Goal: Transaction & Acquisition: Book appointment/travel/reservation

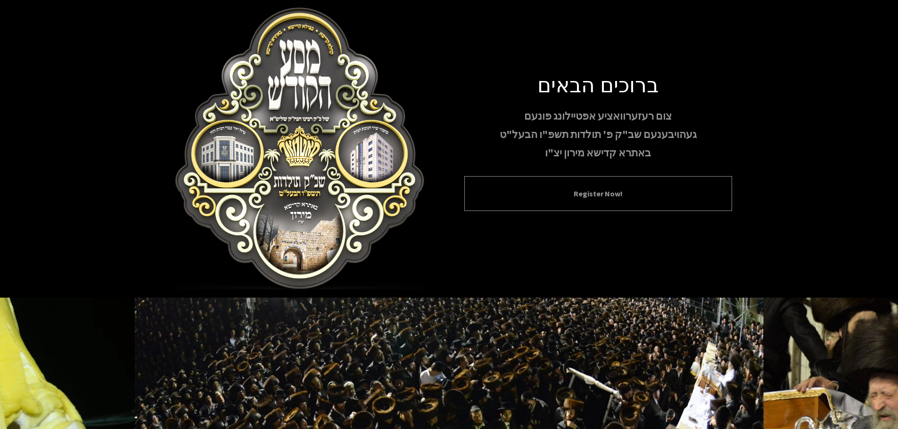
click at [585, 196] on button "Register Now!" at bounding box center [598, 193] width 244 height 11
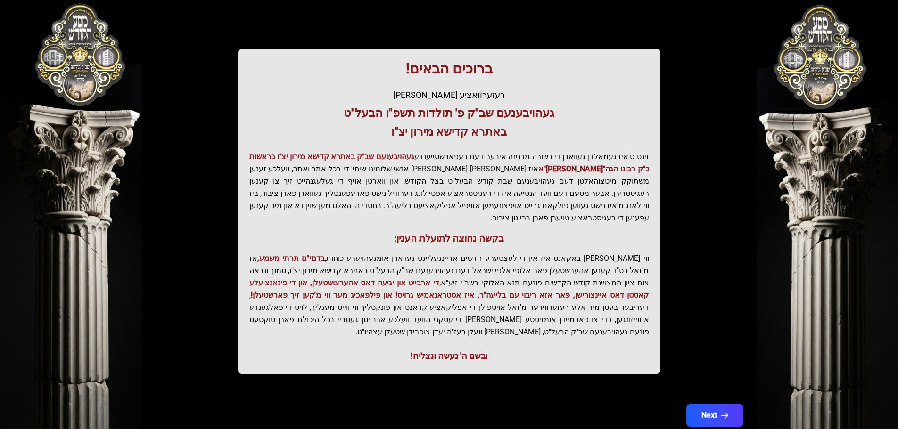
scroll to position [116, 0]
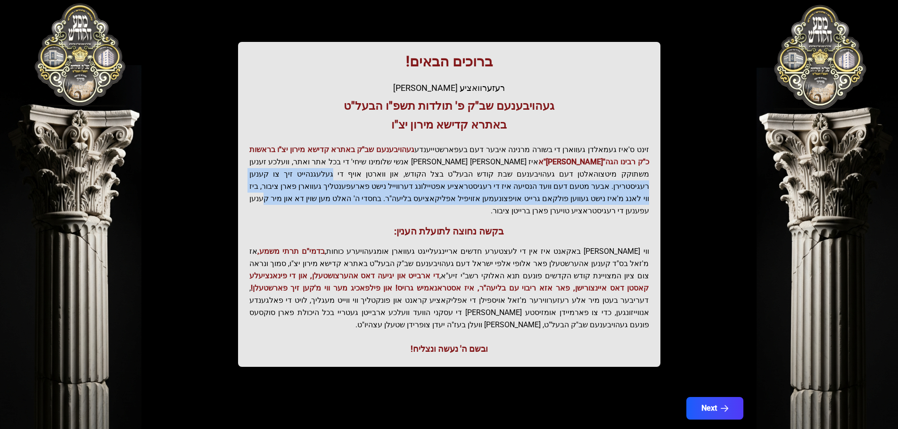
drag, startPoint x: 470, startPoint y: 170, endPoint x: 476, endPoint y: 200, distance: 30.8
click at [476, 200] on p "זינט ס'איז געמאלדן געווארן די בשורה מרנינה איבער דעם בעפארשטייענדע געהויבענעם ש…" at bounding box center [449, 181] width 400 height 74
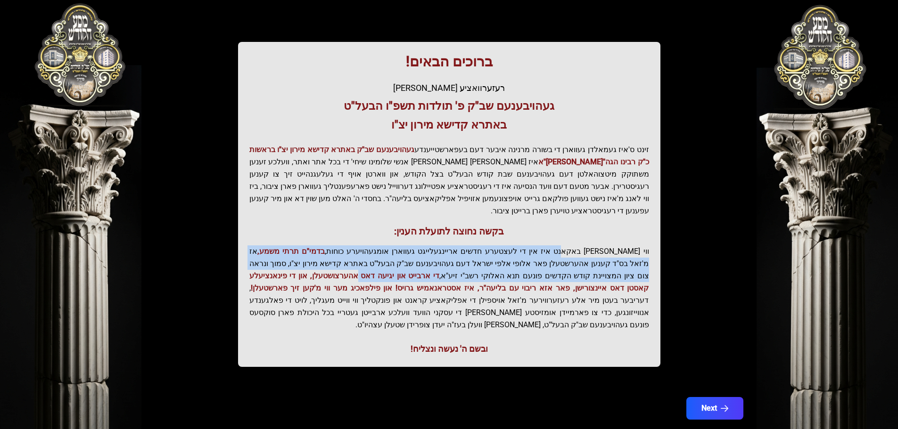
drag, startPoint x: 584, startPoint y: 236, endPoint x: 477, endPoint y: 258, distance: 108.8
click at [477, 258] on p "ווי שוין ברייט באקאנט איז אין די לעצטערע חדשים אריינגעלייגט געווארן אומגעהויערע…" at bounding box center [449, 289] width 400 height 86
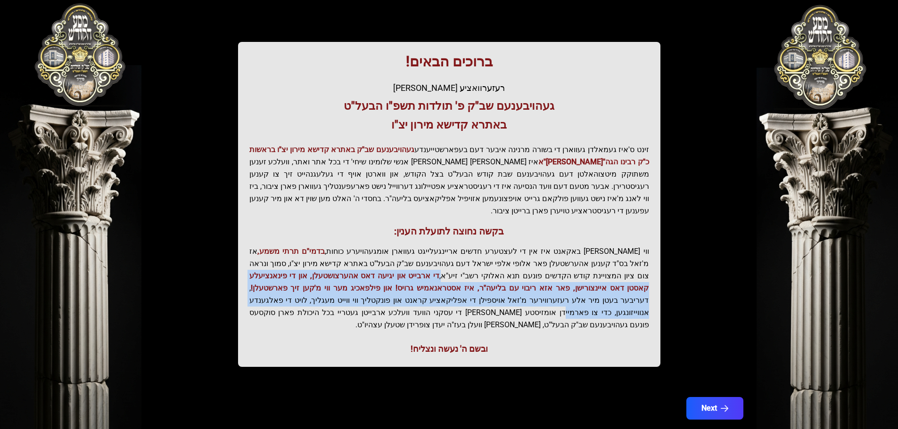
drag, startPoint x: 563, startPoint y: 265, endPoint x: 370, endPoint y: 288, distance: 194.6
click at [370, 288] on p "ווי שוין ברייט באקאנט איז אין די לעצטערע חדשים אריינגעלייגט געווארן אומגעהויערע…" at bounding box center [449, 289] width 400 height 86
click at [716, 397] on button "Next" at bounding box center [715, 409] width 60 height 24
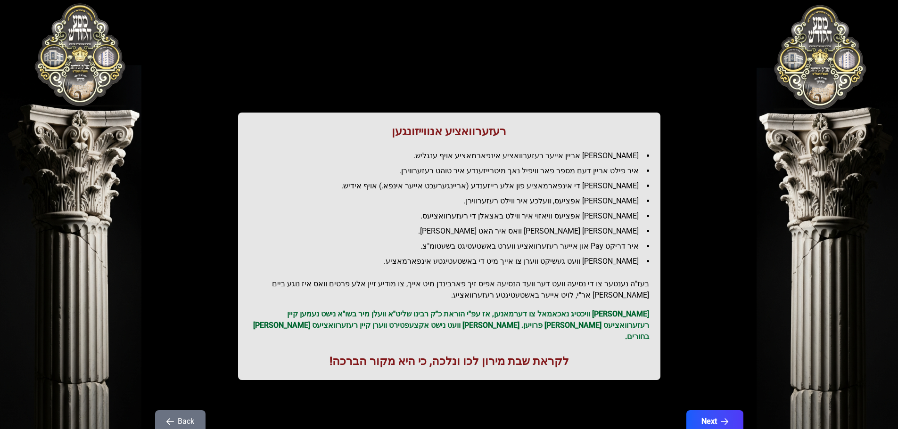
scroll to position [0, 0]
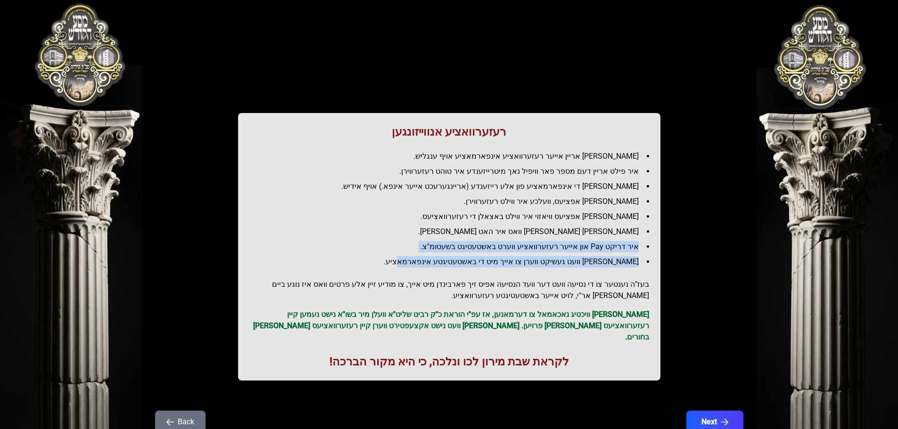
drag, startPoint x: 639, startPoint y: 250, endPoint x: 426, endPoint y: 253, distance: 213.1
click at [426, 253] on ul "[PERSON_NAME] אריין אייער רעזערוואציע אינפארמאציע אויף ענגליש. איר פילט אריין ד…" at bounding box center [449, 209] width 400 height 117
drag, startPoint x: 624, startPoint y: 229, endPoint x: 381, endPoint y: 233, distance: 242.3
click at [381, 233] on li "[PERSON_NAME] [PERSON_NAME] וואס איר האט [PERSON_NAME]." at bounding box center [453, 231] width 392 height 11
drag, startPoint x: 584, startPoint y: 225, endPoint x: 444, endPoint y: 224, distance: 140.0
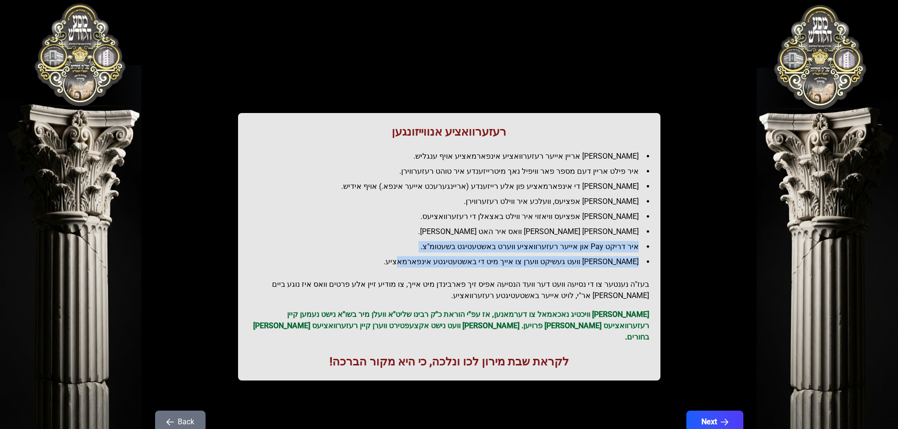
click at [444, 224] on ul "[PERSON_NAME] אריין אייער רעזערוואציע אינפארמאציע אויף ענגליש. איר פילט אריין ד…" at bounding box center [449, 209] width 400 height 117
drag, startPoint x: 635, startPoint y: 201, endPoint x: 478, endPoint y: 204, distance: 157.9
click at [478, 204] on li "[PERSON_NAME] אפציעס, וועלכע איר ווילט רעזערווירן." at bounding box center [453, 201] width 392 height 11
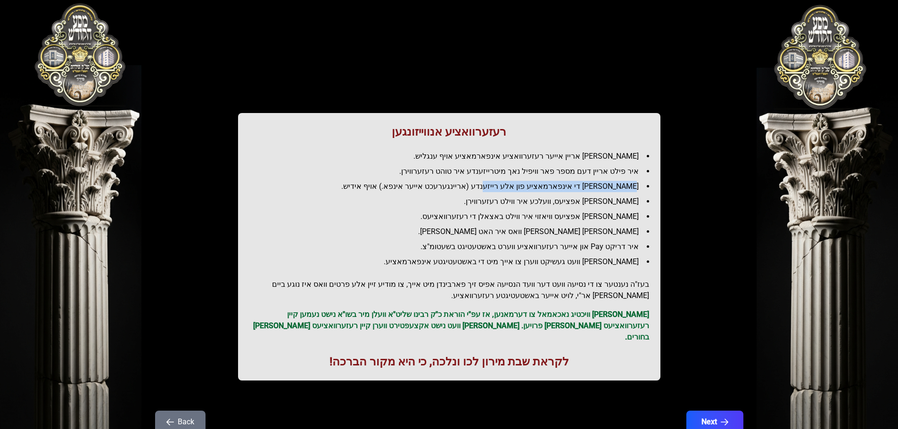
drag, startPoint x: 636, startPoint y: 187, endPoint x: 514, endPoint y: 189, distance: 122.1
click at [514, 189] on li "[PERSON_NAME] די אינפארמאציע פון אלע רייזענדע (אריינגערעכט אייער אינפא.) אויף א…" at bounding box center [453, 186] width 392 height 11
drag, startPoint x: 521, startPoint y: 229, endPoint x: 520, endPoint y: 218, distance: 10.9
click at [520, 221] on ul "[PERSON_NAME] אריין אייער רעזערוואציע אינפארמאציע אויף ענגליש. איר פילט אריין ד…" at bounding box center [449, 209] width 400 height 117
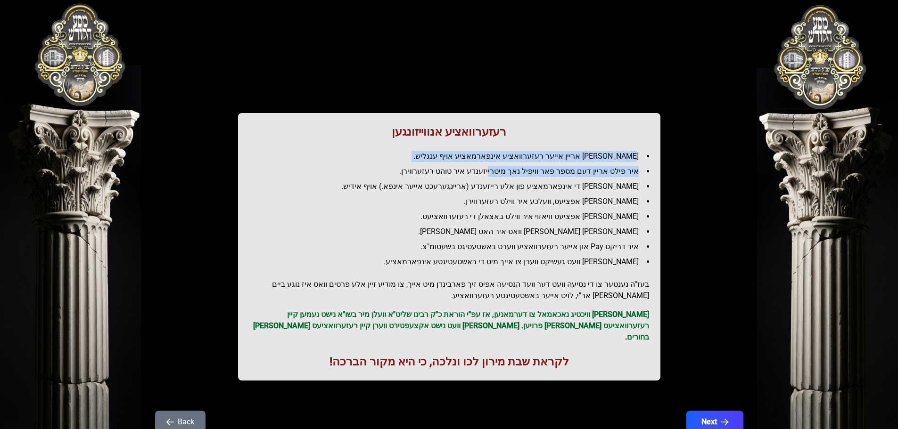
drag, startPoint x: 634, startPoint y: 158, endPoint x: 502, endPoint y: 163, distance: 132.1
click at [502, 163] on ul "[PERSON_NAME] אריין אייער רעזערוואציע אינפארמאציע אויף ענגליש. איר פילט אריין ד…" at bounding box center [449, 209] width 400 height 117
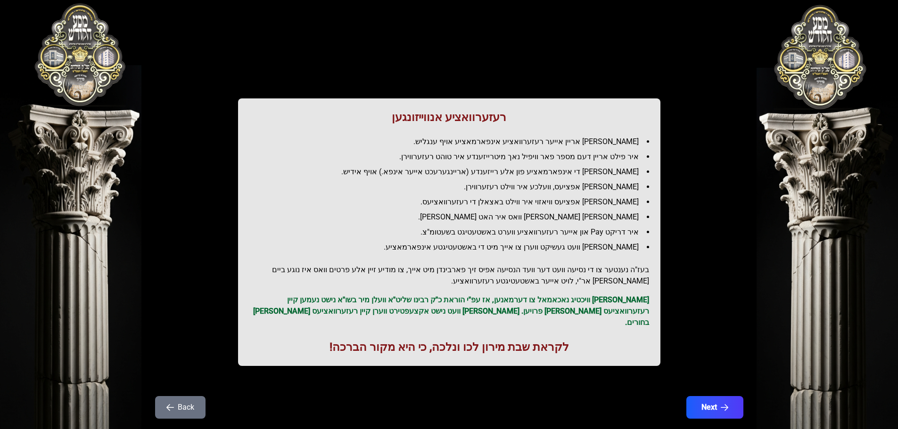
scroll to position [27, 0]
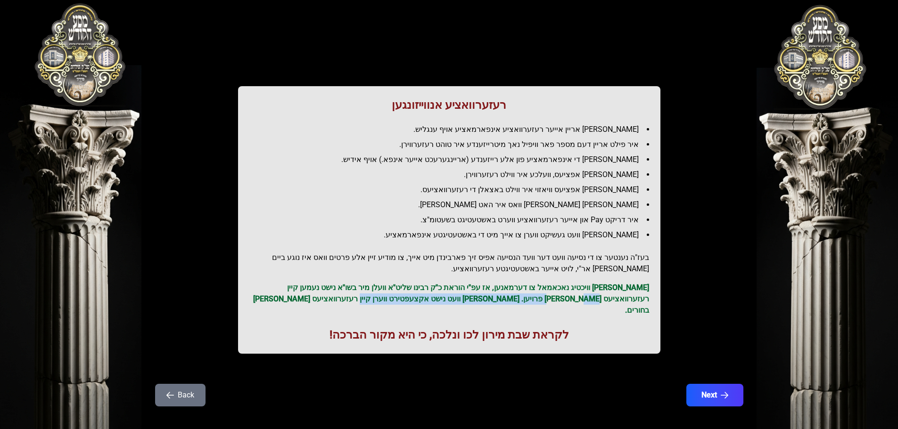
drag, startPoint x: 626, startPoint y: 299, endPoint x: 444, endPoint y: 300, distance: 182.0
click at [444, 300] on p "[PERSON_NAME] וויכטיג נאכאמאל צו דערמאנען, אז עפ"י הוראת כ"ק רבינו שליט"א וועלן…" at bounding box center [449, 299] width 400 height 34
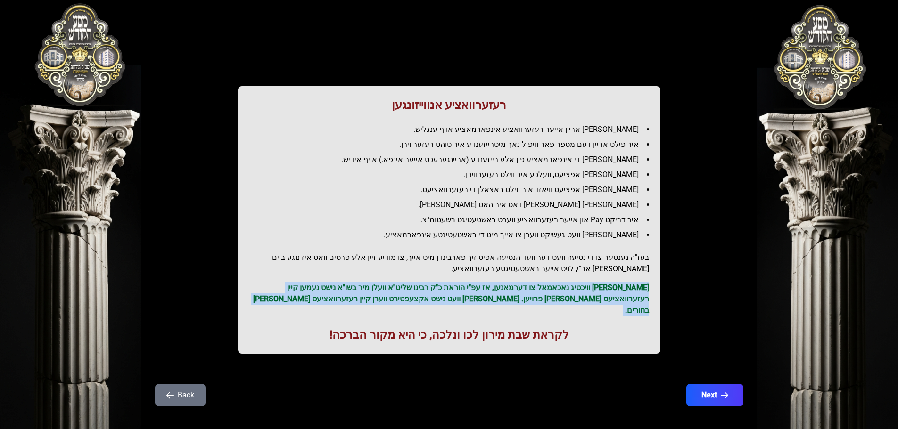
click at [444, 300] on p "[PERSON_NAME] וויכטיג נאכאמאל צו דערמאנען, אז עפ"י הוראת כ"ק רבינו שליט"א וועלן…" at bounding box center [449, 299] width 400 height 34
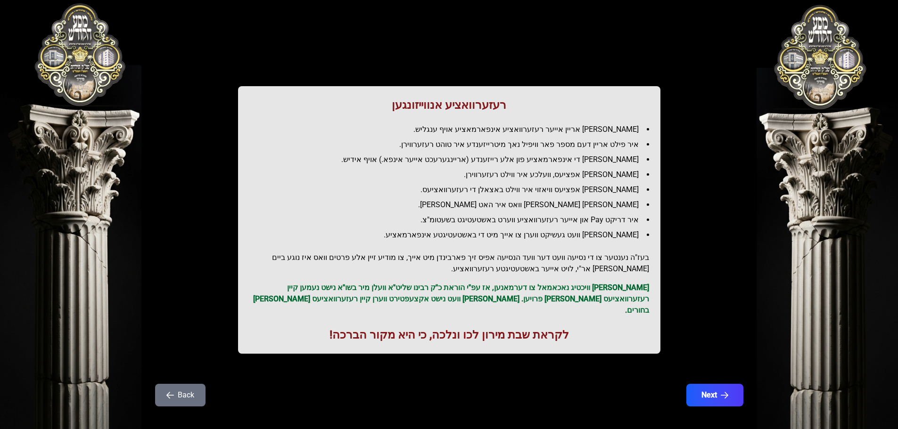
click at [452, 332] on div "רעזערוואציע אנווייזונגען איר לייגט אריין אייער רעזערוואציע אינפארמאציע אויף ענג…" at bounding box center [449, 220] width 422 height 268
click at [455, 328] on h1 "לקראת שבת מירון לכו ונלכה, כי היא מקור הברכה!" at bounding box center [449, 335] width 400 height 15
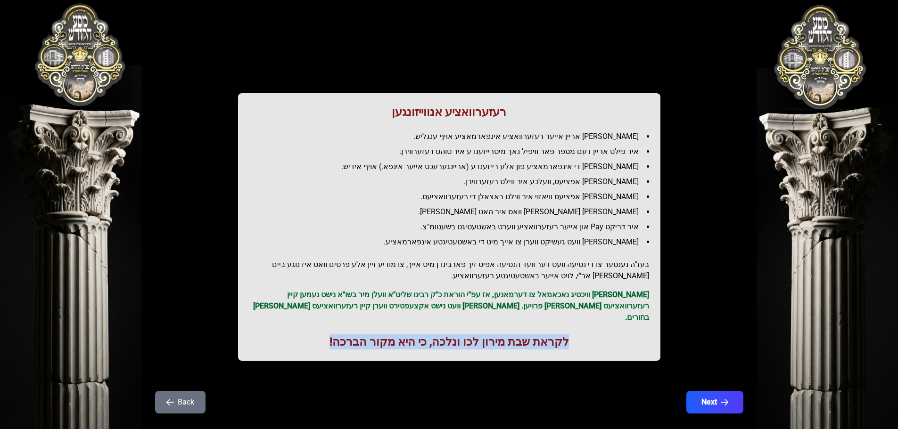
scroll to position [0, 0]
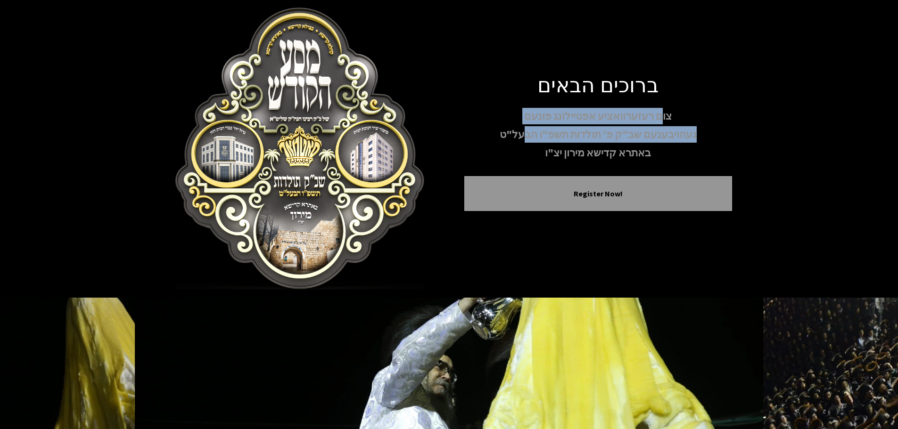
drag, startPoint x: 652, startPoint y: 117, endPoint x: 524, endPoint y: 133, distance: 129.2
click at [524, 133] on div "צום רעזערוואציע אפטיילונג פונעם געהויבענעם שב"ק פ' תולדות תשפ"ו הבעל"ט באתרא קד…" at bounding box center [598, 135] width 268 height 54
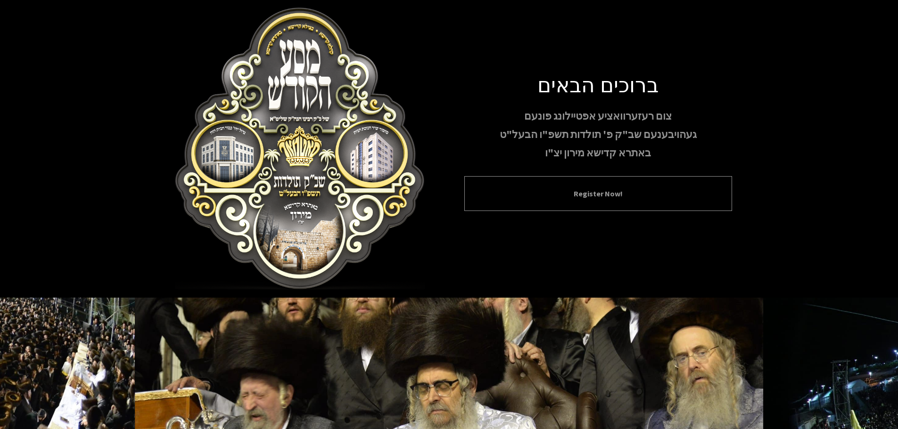
click at [609, 187] on div "Register Now!" at bounding box center [598, 193] width 268 height 35
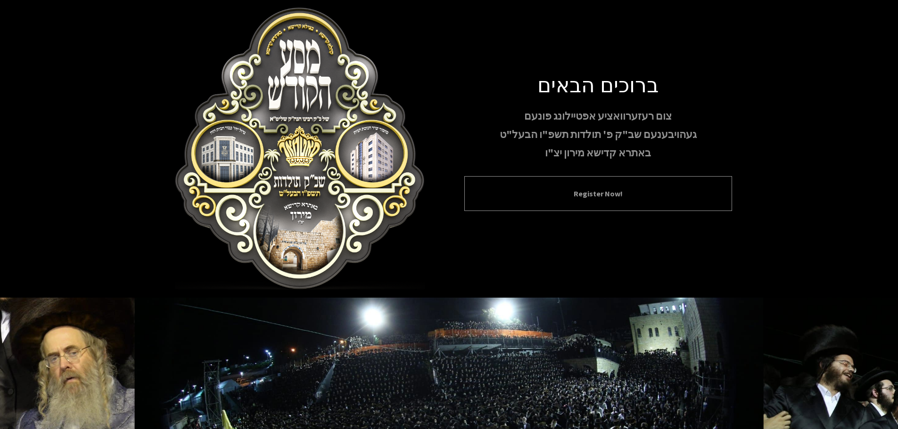
click at [587, 196] on button "Register Now!" at bounding box center [598, 193] width 244 height 11
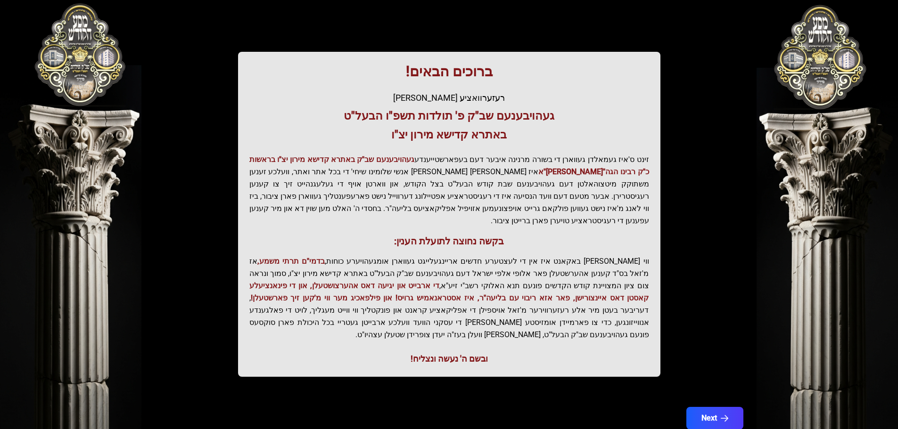
scroll to position [116, 0]
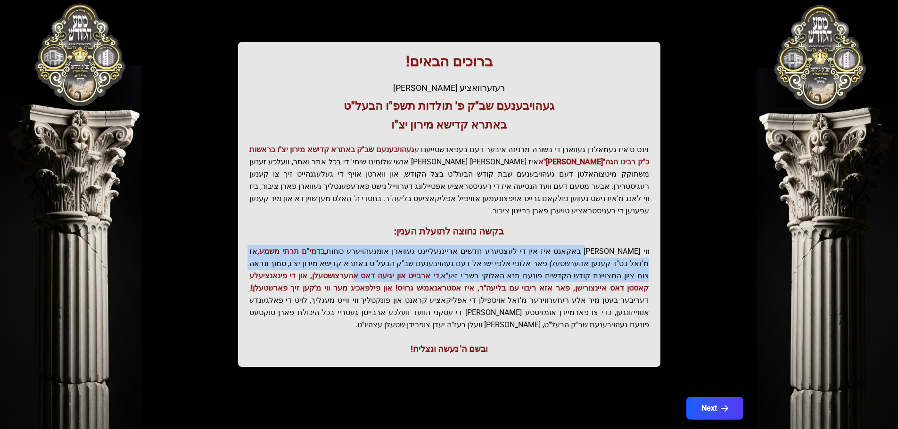
drag, startPoint x: 599, startPoint y: 239, endPoint x: 475, endPoint y: 266, distance: 126.9
click at [475, 266] on p "ווי שוין ברייט באקאנט איז אין די לעצטערע חדשים אריינגעלייגט געווארן אומגעהויערע…" at bounding box center [449, 289] width 400 height 86
click at [475, 272] on span "די ארבייט און יגיעה דאס אהערצושטעלן, און די פינאנציעלע קאסטן דאס איינצורישן, פא…" at bounding box center [449, 282] width 400 height 21
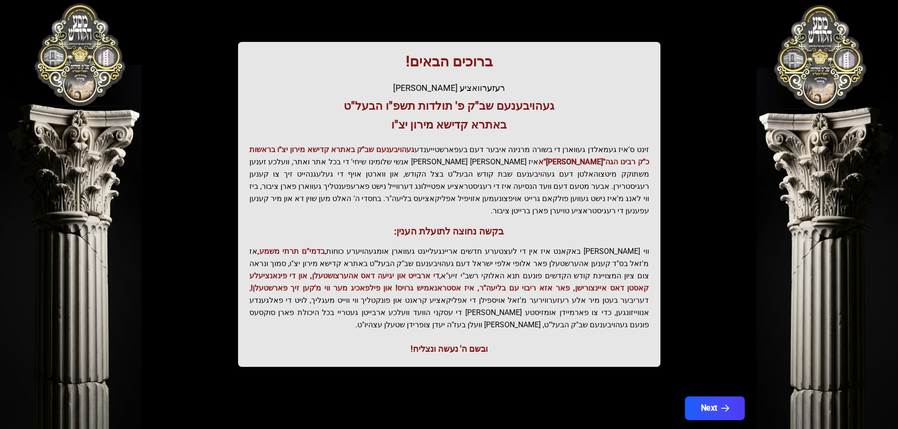
click at [710, 397] on button "Next" at bounding box center [715, 409] width 60 height 24
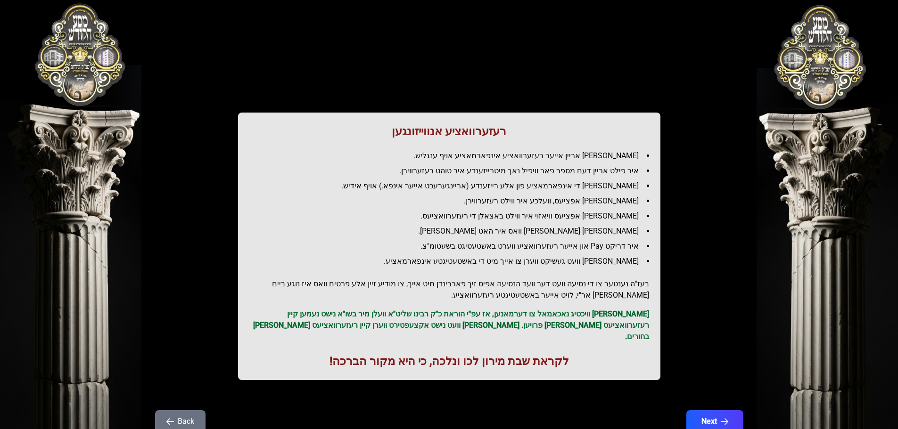
scroll to position [0, 0]
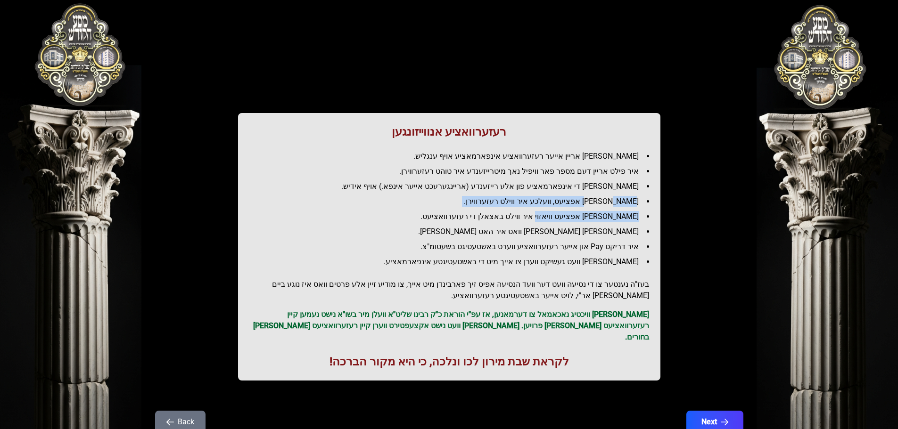
drag, startPoint x: 618, startPoint y: 194, endPoint x: 554, endPoint y: 215, distance: 67.1
click at [554, 215] on ul "[PERSON_NAME] אריין אייער רעזערוואציע אינפארמאציע אויף ענגליש. איר פילט אריין ד…" at bounding box center [449, 209] width 400 height 117
click at [554, 215] on li "[PERSON_NAME] אפציעס וויאזוי איר ווילט באצאלן די רעזערוואציעס." at bounding box center [453, 216] width 392 height 11
drag, startPoint x: 617, startPoint y: 206, endPoint x: 534, endPoint y: 207, distance: 83.0
click at [534, 207] on li "[PERSON_NAME] אפציעס, וועלכע איר ווילט רעזערווירן." at bounding box center [453, 201] width 392 height 11
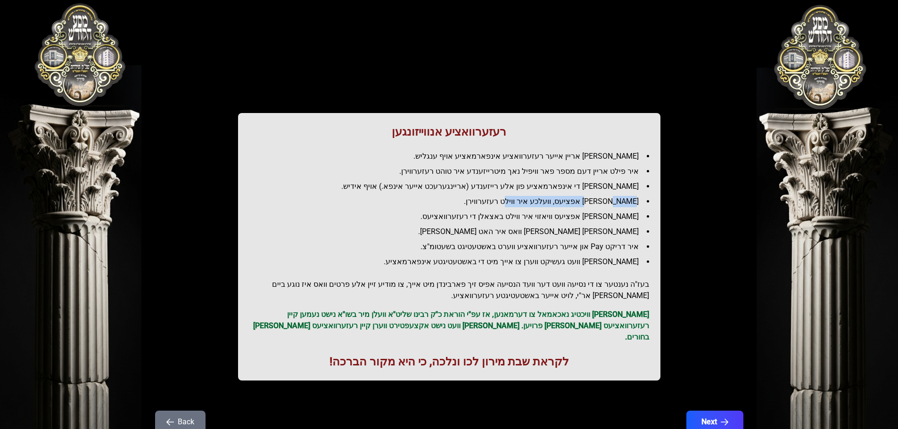
click at [534, 207] on li "[PERSON_NAME] אפציעס, וועלכע איר ווילט רעזערווירן." at bounding box center [453, 201] width 392 height 11
click at [729, 419] on icon "button" at bounding box center [725, 423] width 8 height 8
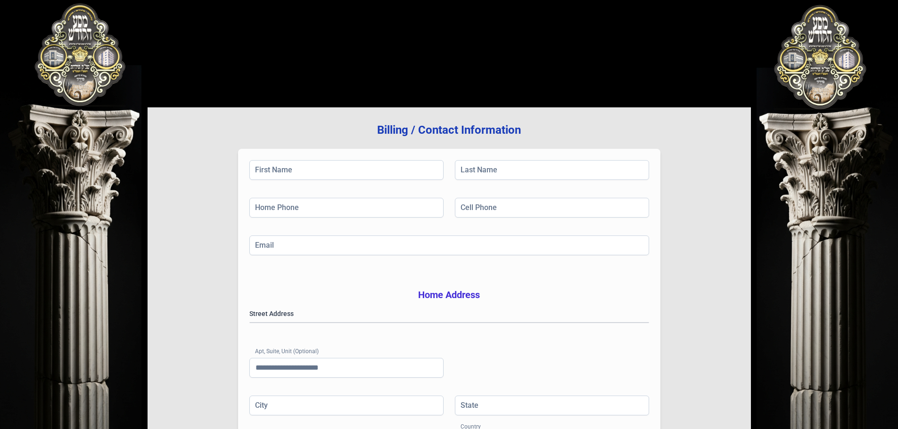
click at [72, 57] on div "בעזהשי"ת 0 1 2 3 4 5 6 Billing / Contact Information First Name Last Name Home …" at bounding box center [449, 284] width 898 height 569
drag, startPoint x: 81, startPoint y: 59, endPoint x: 515, endPoint y: 78, distance: 434.1
click at [82, 59] on div "בעזהשי"ת 0 1 2 3 4 5 6 Billing / Contact Information First Name Last Name Home …" at bounding box center [449, 284] width 898 height 569
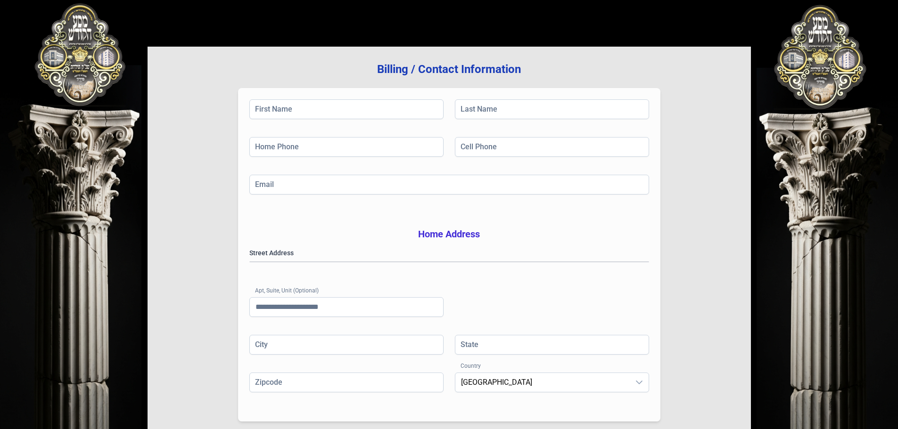
scroll to position [154, 0]
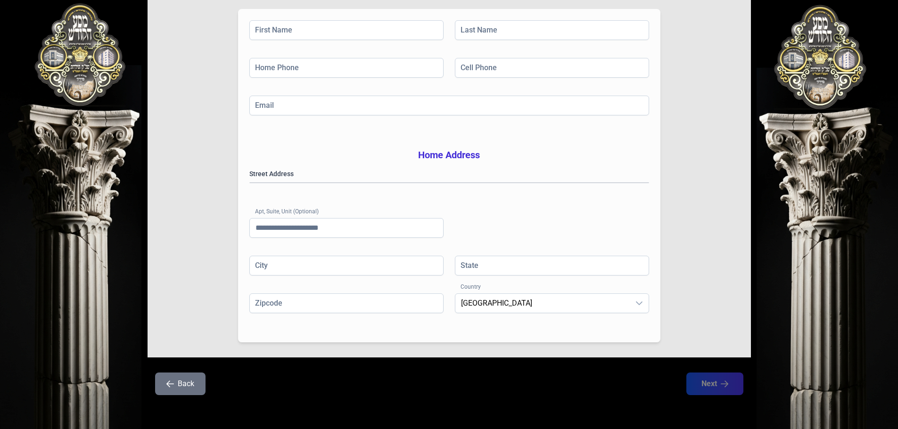
drag, startPoint x: 185, startPoint y: 374, endPoint x: 183, endPoint y: 380, distance: 6.9
click at [183, 380] on button "Back" at bounding box center [180, 384] width 50 height 23
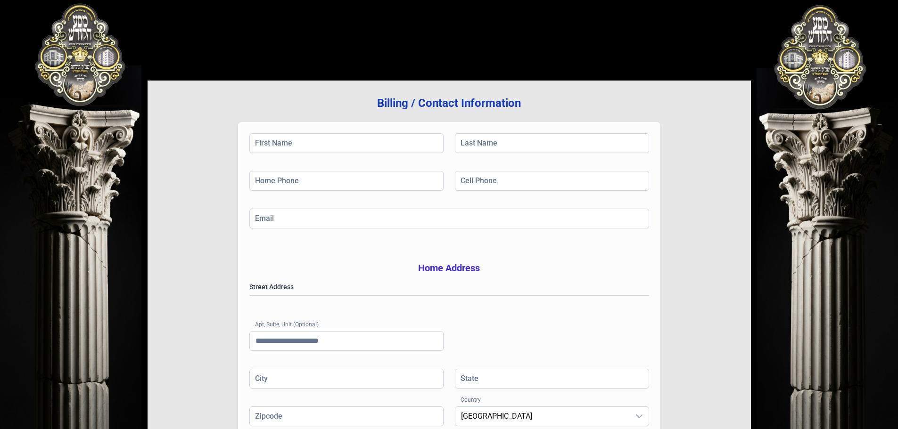
scroll to position [0, 0]
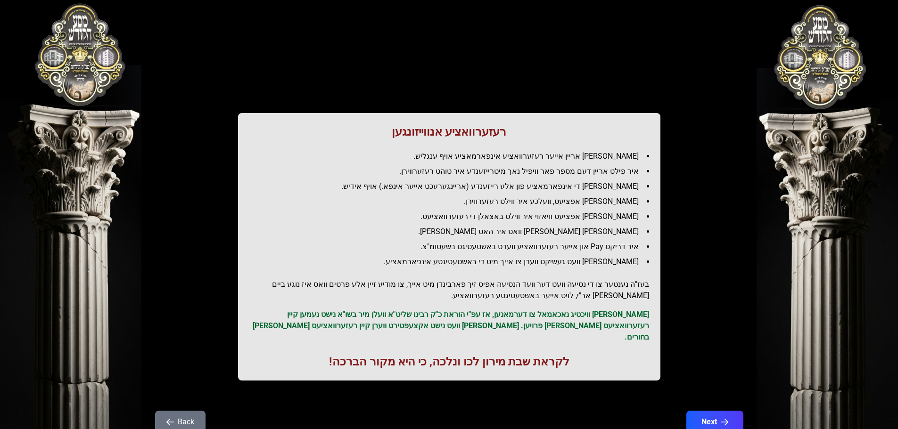
click at [182, 384] on div "רעזערוואציע אנווייזונגען איר לייגט אריין אייער רעזערוואציע אינפארמאציע אויף ענג…" at bounding box center [449, 209] width 603 height 373
click at [176, 411] on button "Back" at bounding box center [180, 422] width 50 height 23
